Goal: Information Seeking & Learning: Learn about a topic

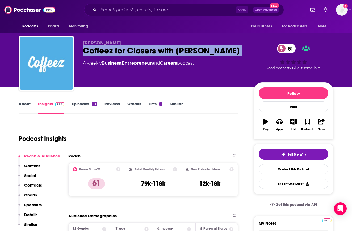
click at [30, 186] on p "Contacts" at bounding box center [33, 185] width 18 height 5
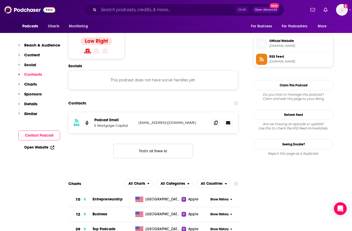
click at [30, 84] on p "Charts" at bounding box center [30, 84] width 13 height 5
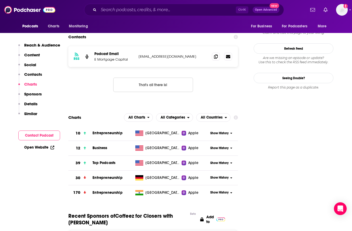
scroll to position [503, 0]
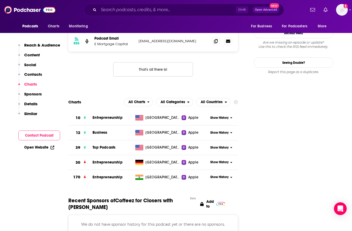
click at [213, 145] on span "Show History" at bounding box center [219, 147] width 18 height 5
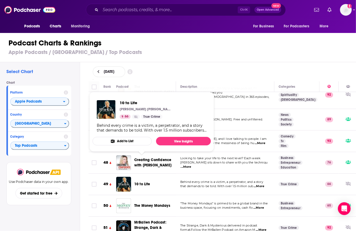
scroll to position [1070, 0]
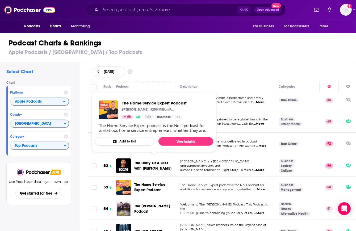
click at [135, 182] on span "The Home Service Expert Podcast" at bounding box center [149, 187] width 31 height 10
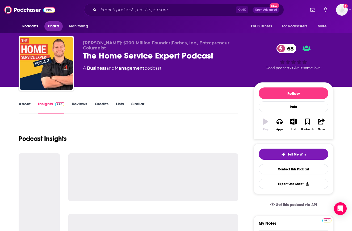
click at [55, 24] on span "Charts" at bounding box center [53, 26] width 11 height 7
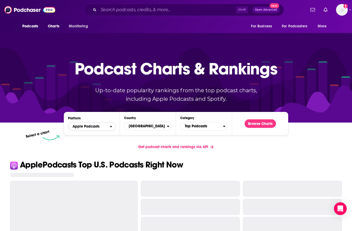
click at [102, 124] on span "Apple Podcasts" at bounding box center [88, 126] width 41 height 9
click at [98, 141] on div "Spotify" at bounding box center [91, 143] width 43 height 6
click at [258, 126] on button "Browse Charts" at bounding box center [260, 123] width 31 height 9
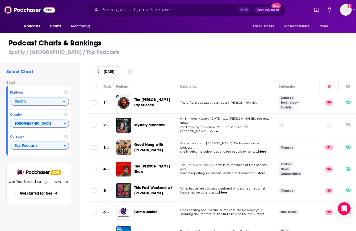
click at [320, 59] on div "Podcast Charts & Rankings Spotify / [GEOGRAPHIC_DATA] / Top Podcasts" at bounding box center [180, 47] width 360 height 30
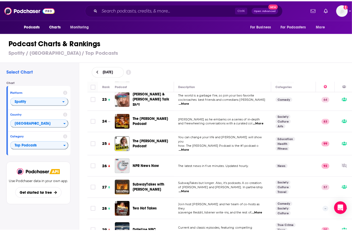
scroll to position [441, 0]
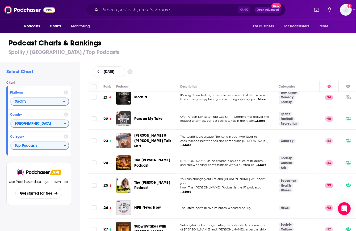
click at [139, 224] on span "SubwayTakes with [PERSON_NAME]" at bounding box center [150, 229] width 32 height 10
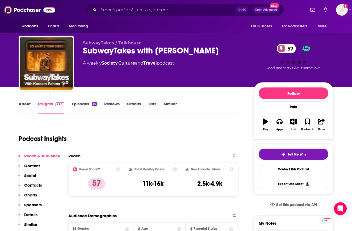
click at [30, 196] on p "Charts" at bounding box center [30, 194] width 13 height 5
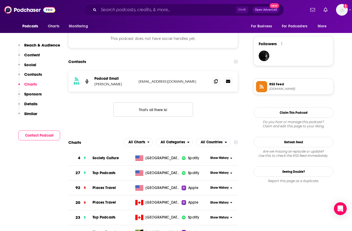
scroll to position [437, 0]
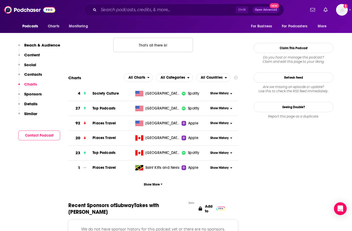
click at [232, 110] on icon at bounding box center [231, 108] width 2 height 3
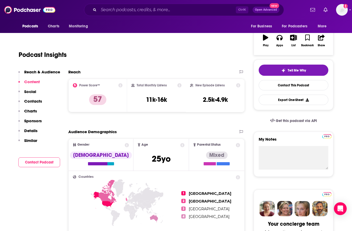
scroll to position [0, 0]
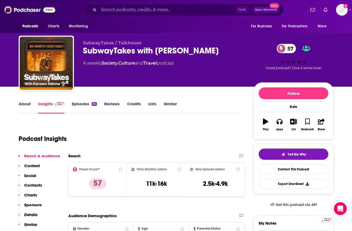
click at [122, 50] on div "SubwayTakes with [PERSON_NAME] 57" at bounding box center [164, 50] width 162 height 10
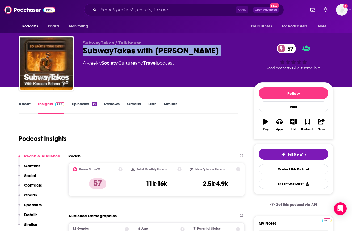
copy div "SubwayTakes with [PERSON_NAME] 57"
click at [32, 193] on p "Charts" at bounding box center [30, 194] width 13 height 5
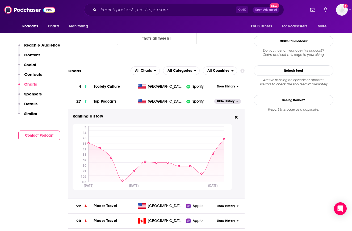
scroll to position [387, 0]
